Goal: Task Accomplishment & Management: Use online tool/utility

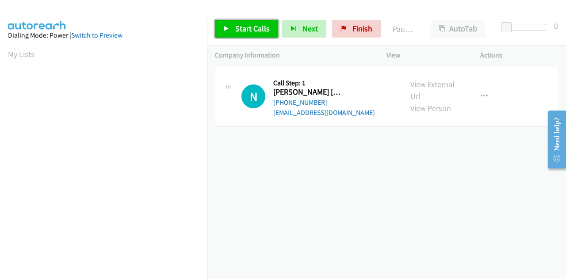
click at [250, 31] on span "Start Calls" at bounding box center [252, 28] width 34 height 10
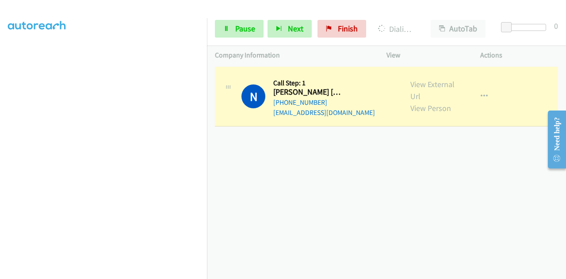
scroll to position [217, 0]
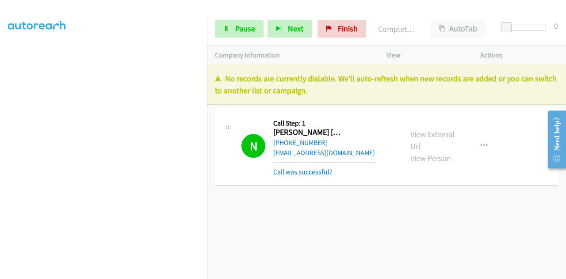
click at [308, 168] on link "Call was successful?" at bounding box center [302, 171] width 59 height 8
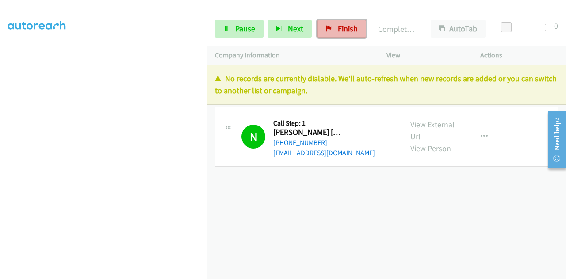
click at [351, 32] on span "Finish" at bounding box center [348, 28] width 20 height 10
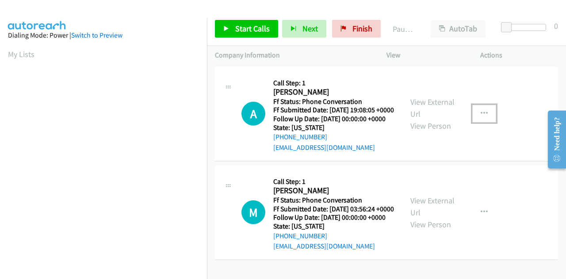
click at [483, 120] on button "button" at bounding box center [484, 114] width 24 height 18
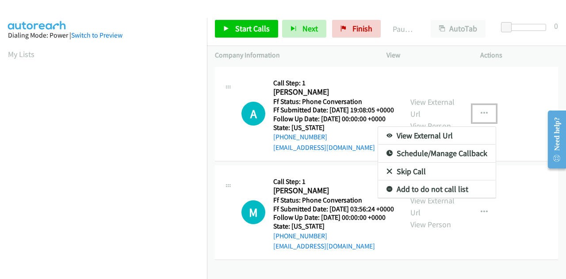
click at [412, 180] on link "Skip Call" at bounding box center [437, 172] width 118 height 18
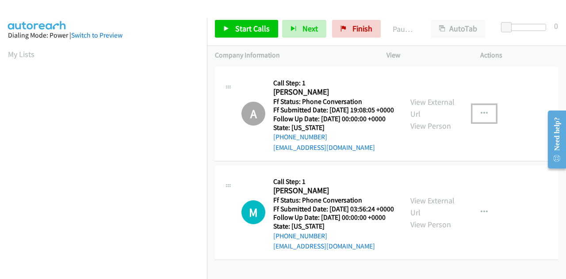
scroll to position [28, 0]
click at [481, 209] on icon "button" at bounding box center [483, 212] width 7 height 7
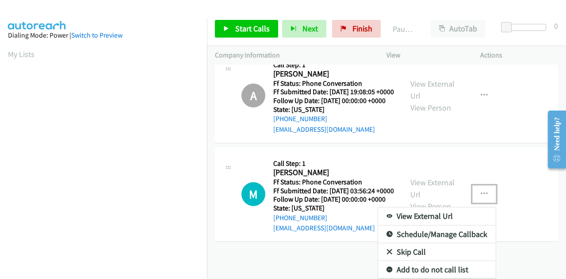
click at [408, 261] on link "Skip Call" at bounding box center [437, 252] width 118 height 18
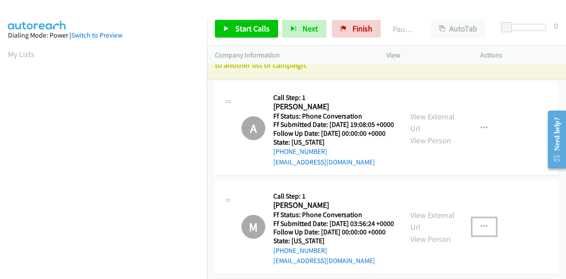
scroll to position [0, 0]
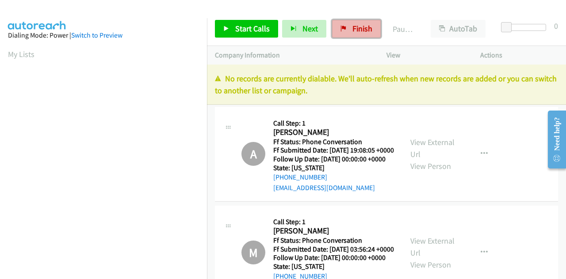
click at [348, 25] on link "Finish" at bounding box center [356, 29] width 49 height 18
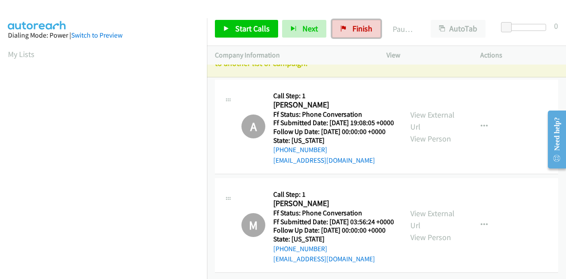
scroll to position [69, 0]
click at [353, 25] on span "Finish" at bounding box center [362, 28] width 20 height 10
